Goal: Navigation & Orientation: Find specific page/section

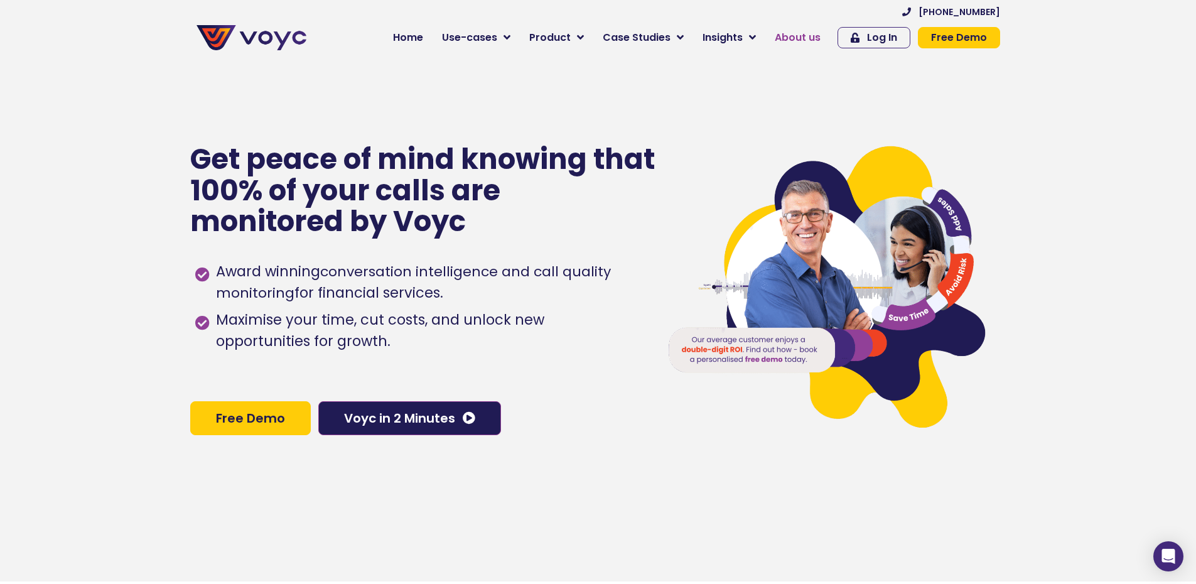
click at [793, 36] on span "About us" at bounding box center [797, 37] width 46 height 15
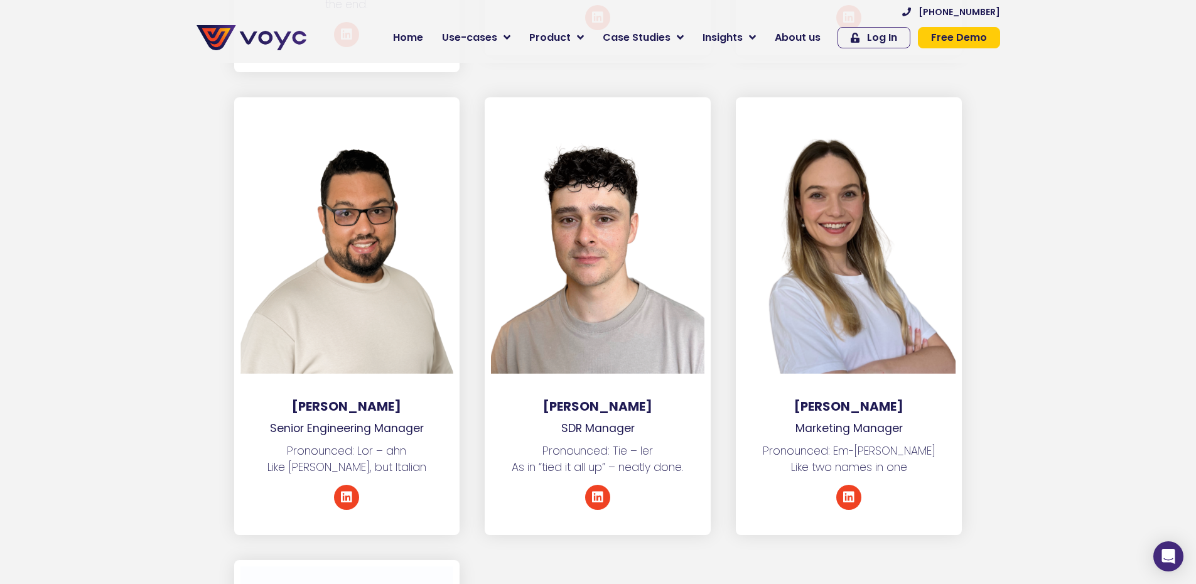
scroll to position [5836, 0]
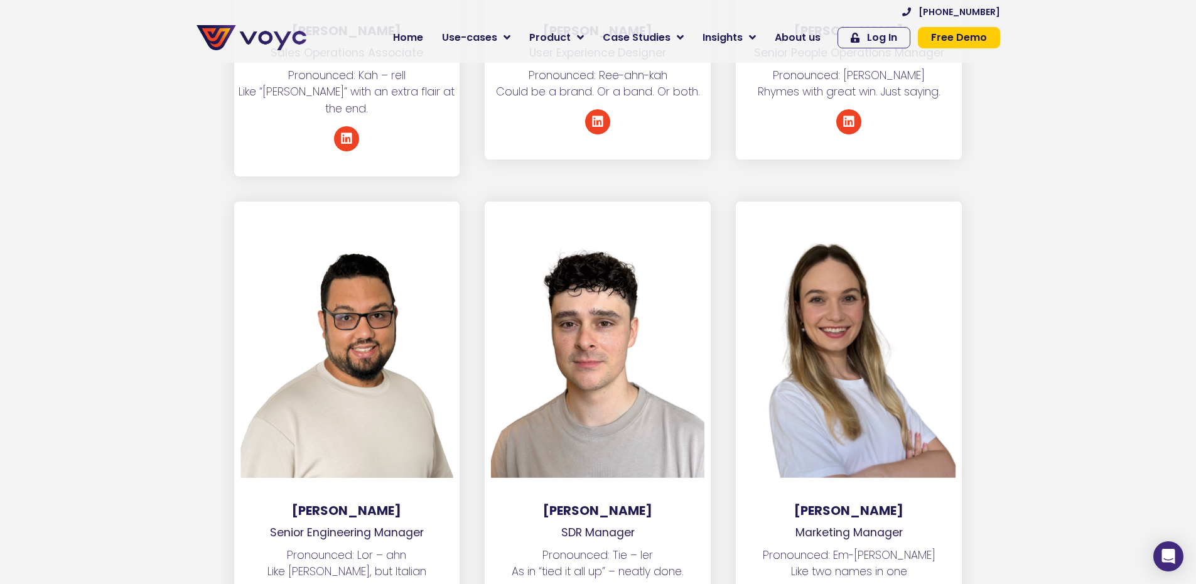
drag, startPoint x: 1195, startPoint y: 421, endPoint x: 1201, endPoint y: 389, distance: 32.6
click at [1190, 432] on section "Lorant Romano Senior Engineering Manager Pronounced: Lor – ahn Like Yves Saint …" at bounding box center [598, 432] width 1196 height 463
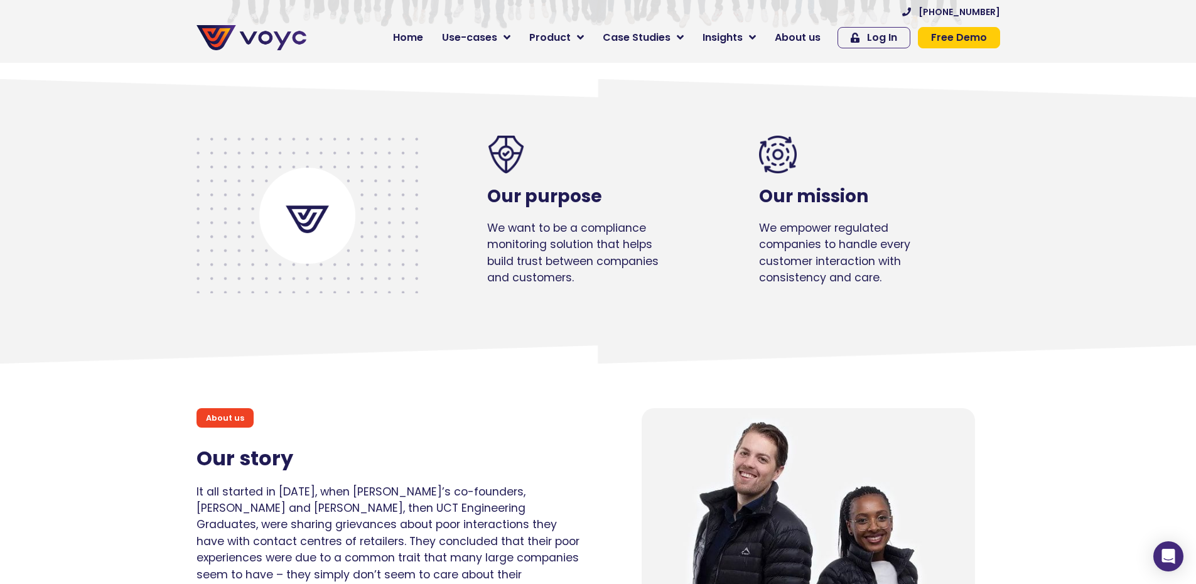
scroll to position [0, 0]
